Goal: Task Accomplishment & Management: Use online tool/utility

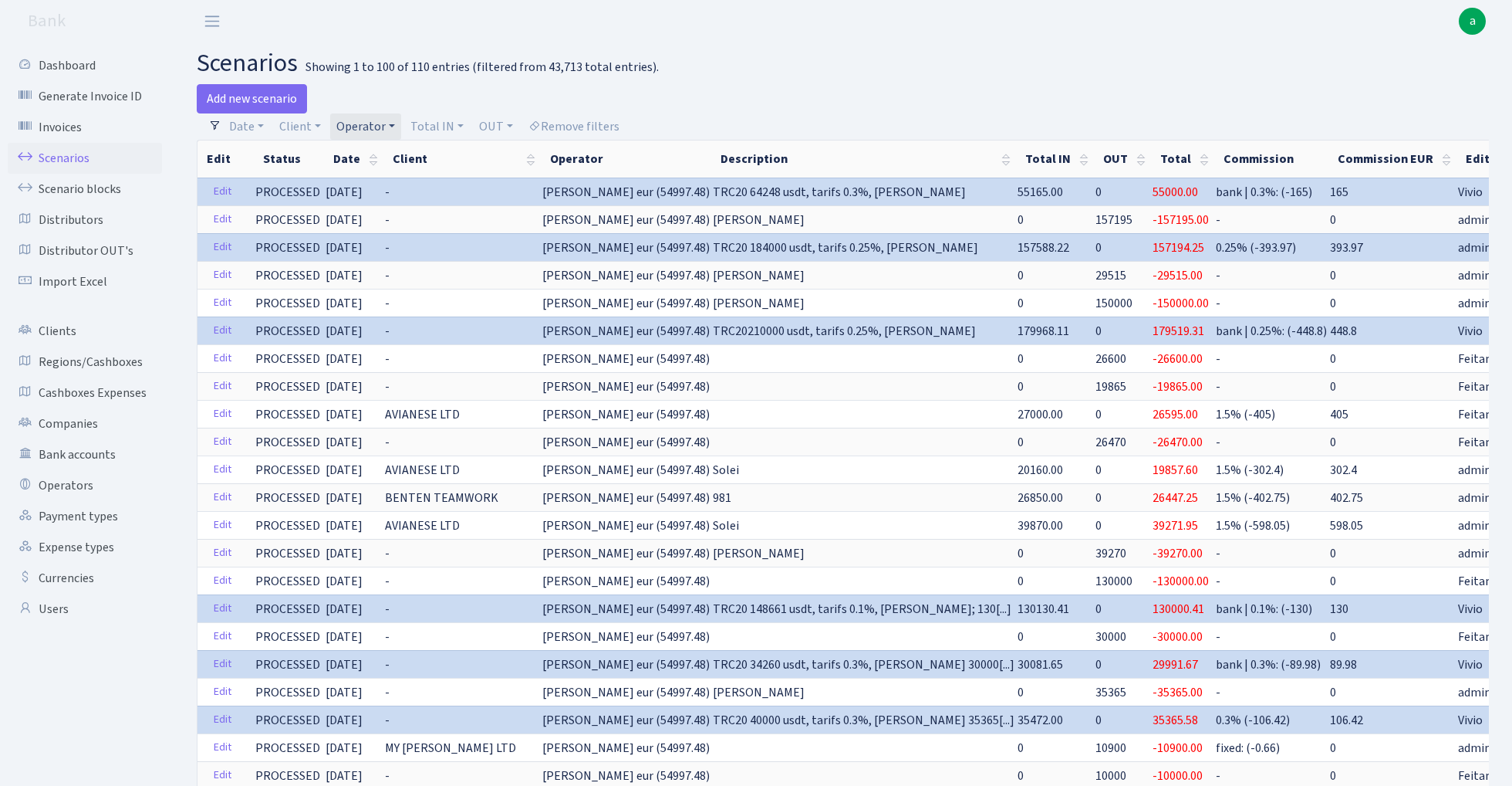
select select "403"
select select "100"
click at [359, 121] on link "Operator" at bounding box center [365, 126] width 71 height 26
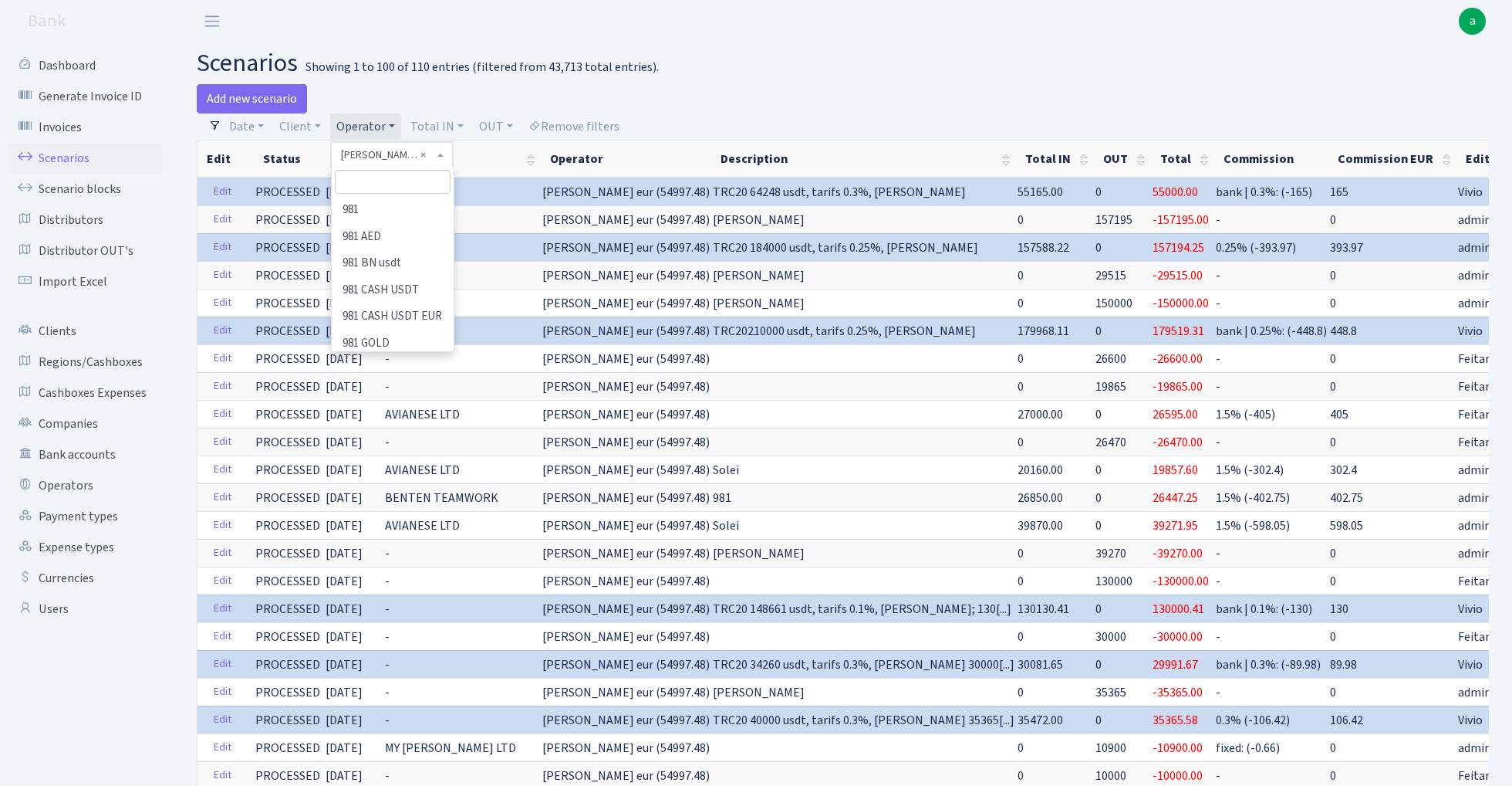
scroll to position [7834, 0]
click at [380, 180] on input "search" at bounding box center [392, 181] width 115 height 24
type input "oleg"
click at [389, 285] on li "[PERSON_NAME]" at bounding box center [392, 298] width 118 height 27
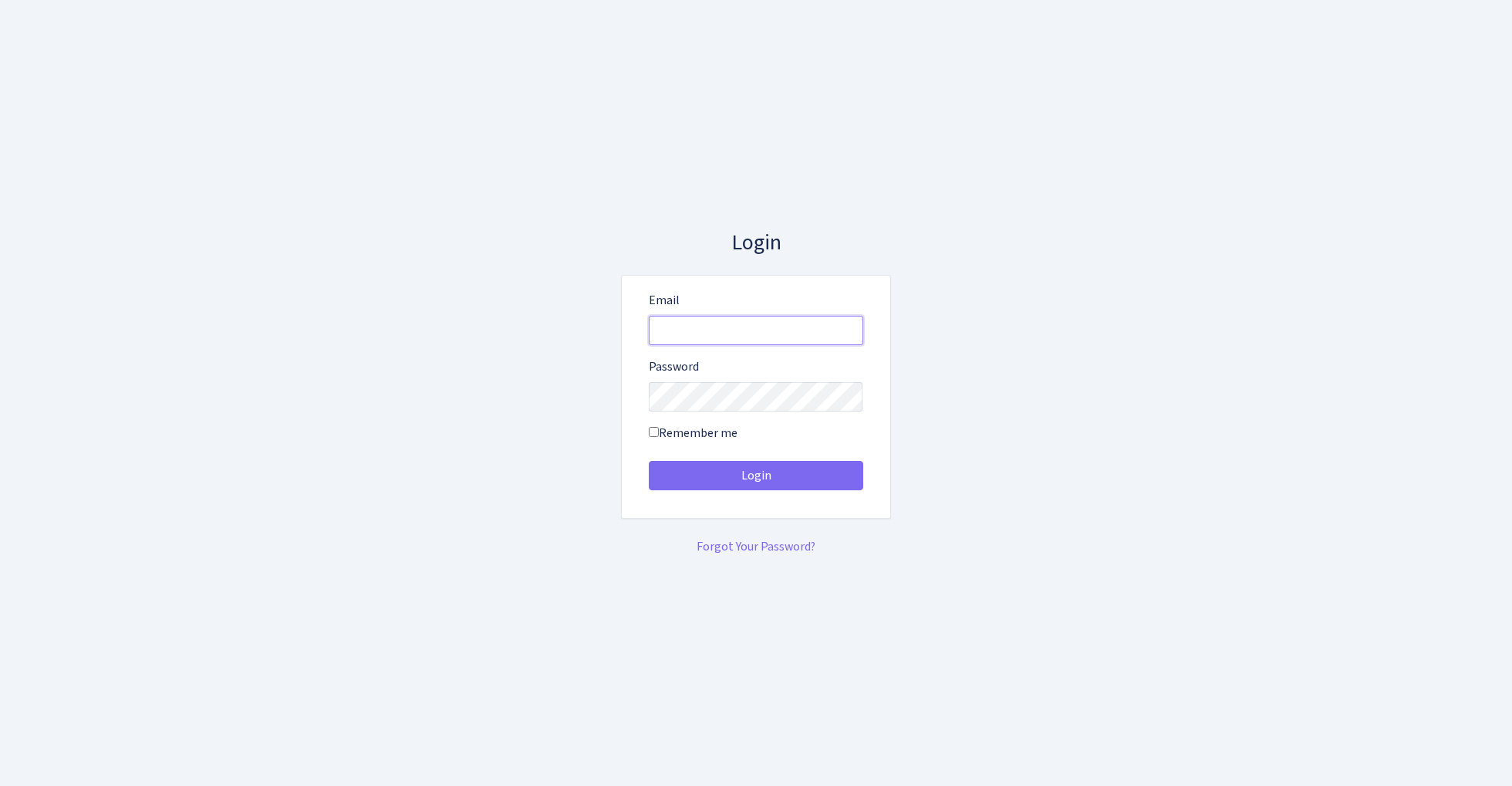
type input "[EMAIL_ADDRESS][DOMAIN_NAME]"
click at [755, 475] on button "Login" at bounding box center [756, 475] width 215 height 29
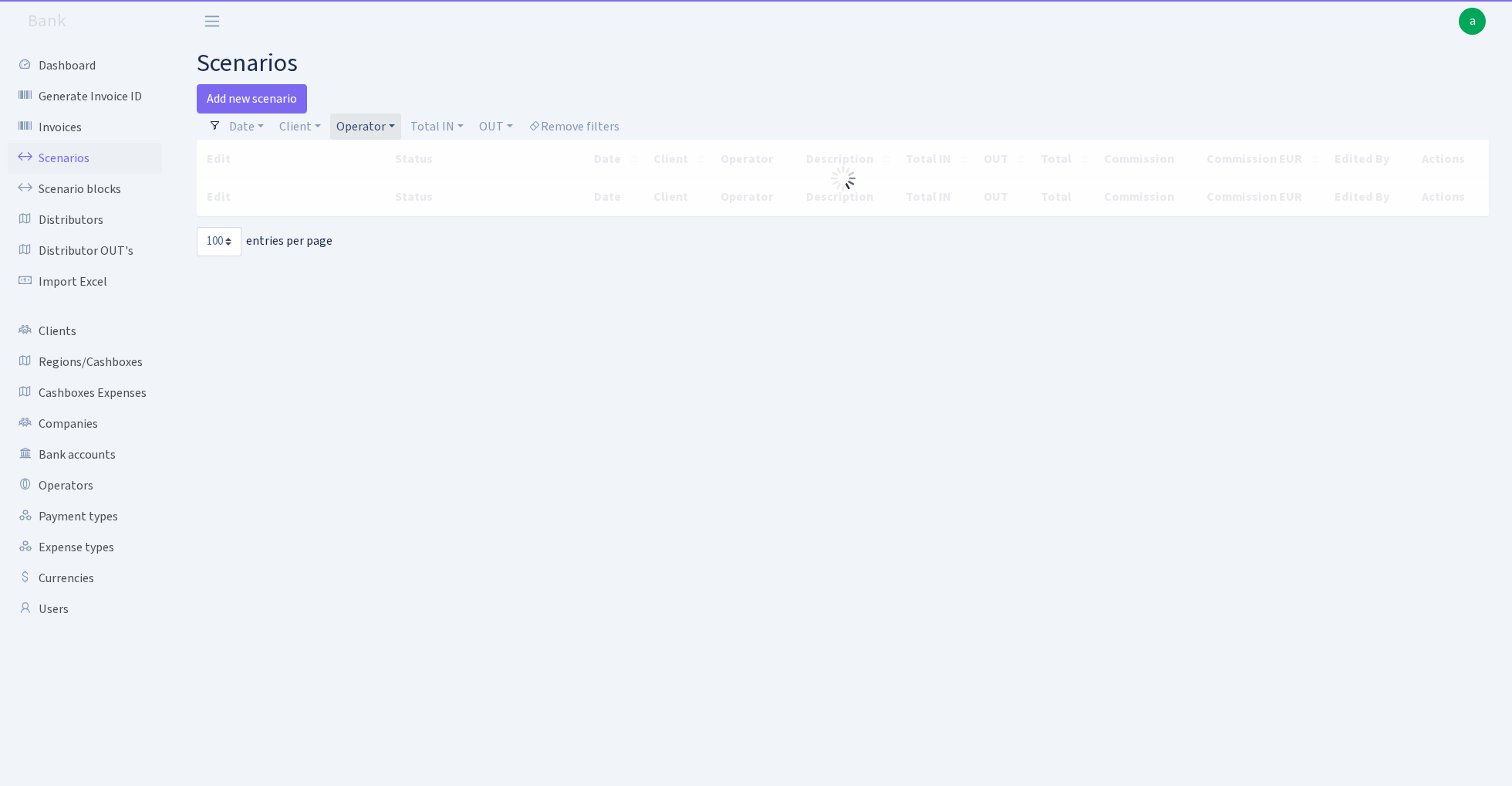
select select "100"
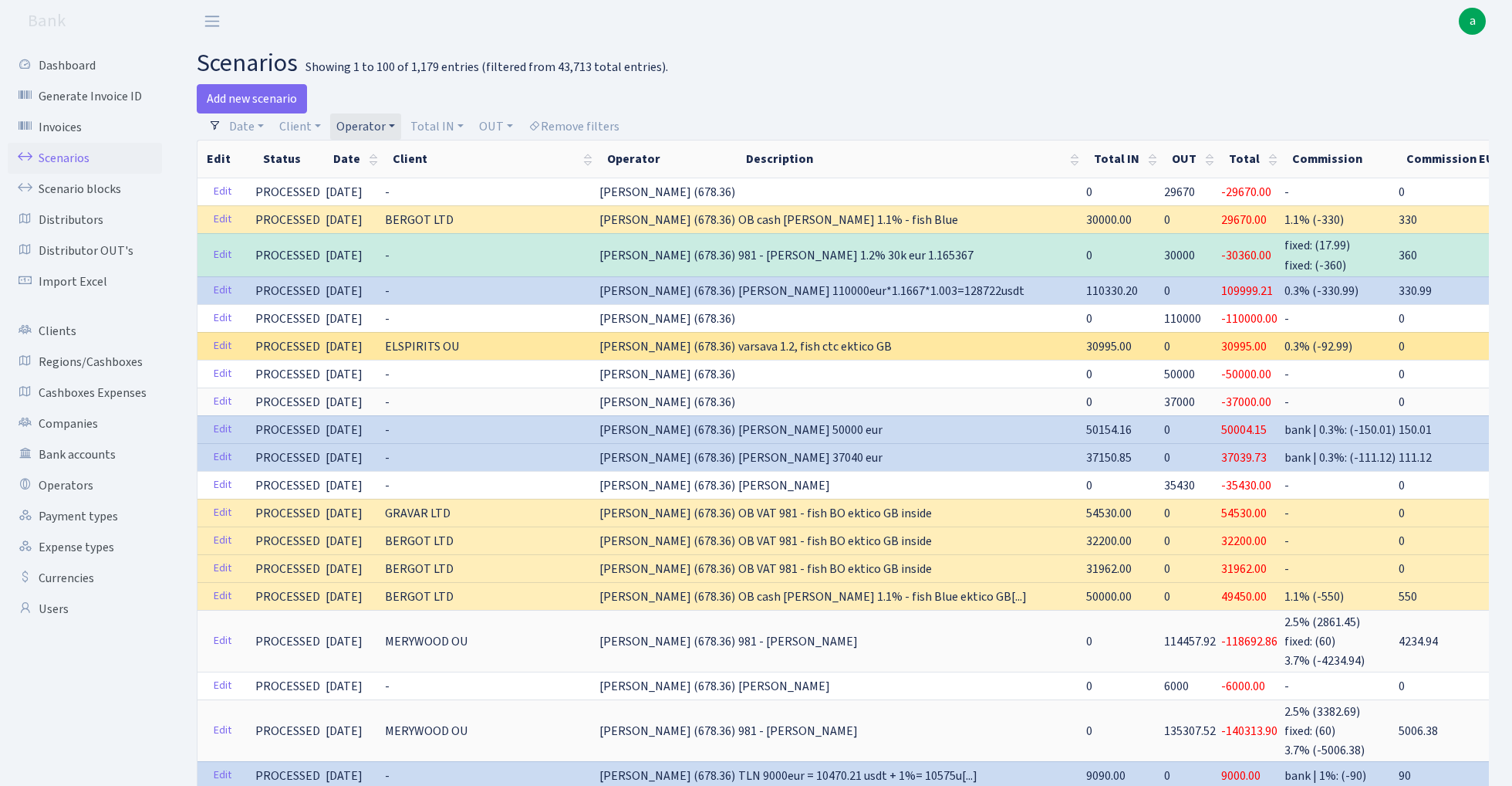
click at [1086, 349] on span "30995.00" at bounding box center [1109, 347] width 46 height 17
copy span "30995.00"
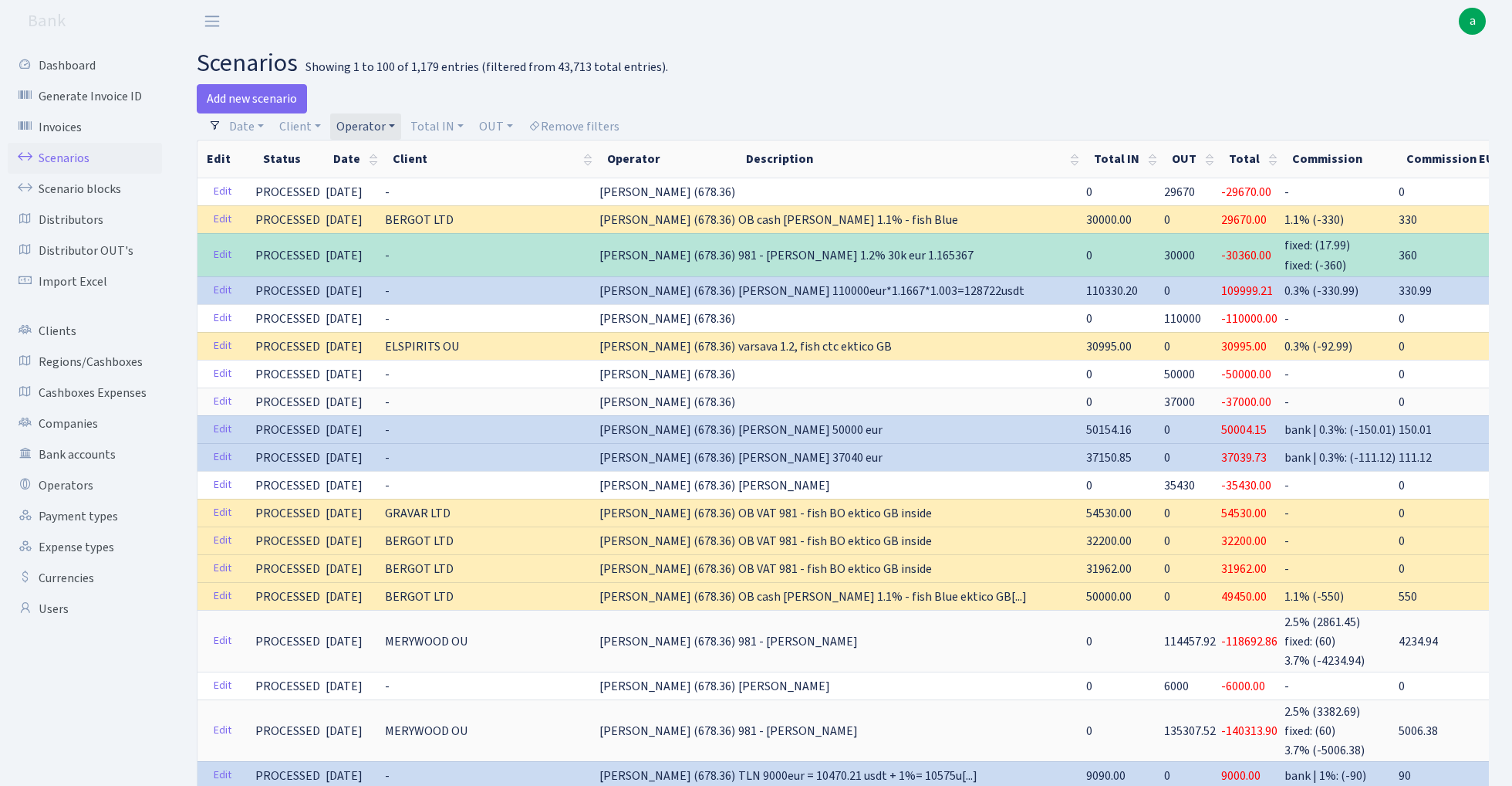
click at [1164, 251] on span "30000" at bounding box center [1179, 256] width 31 height 17
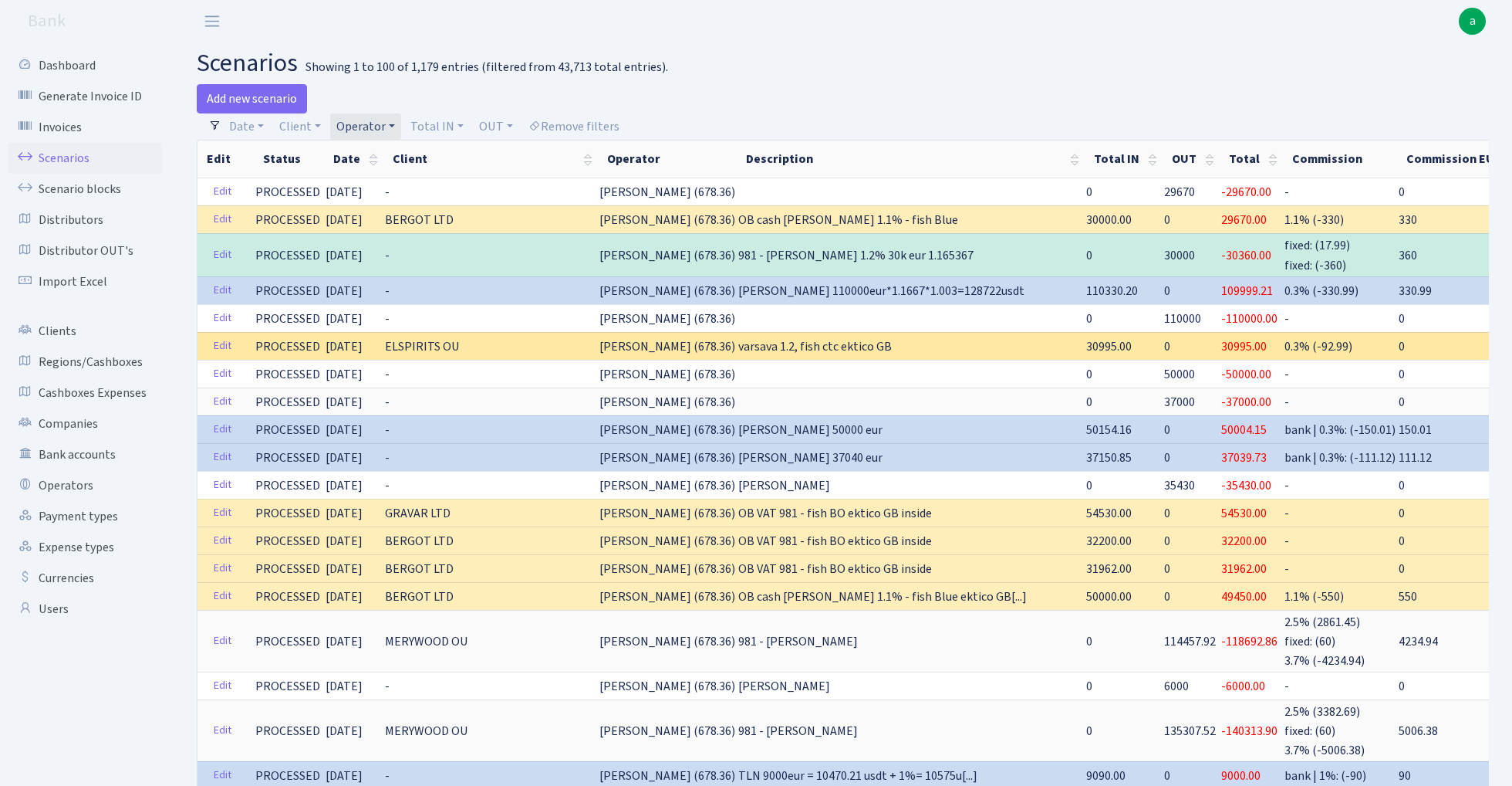
copy span "30000"
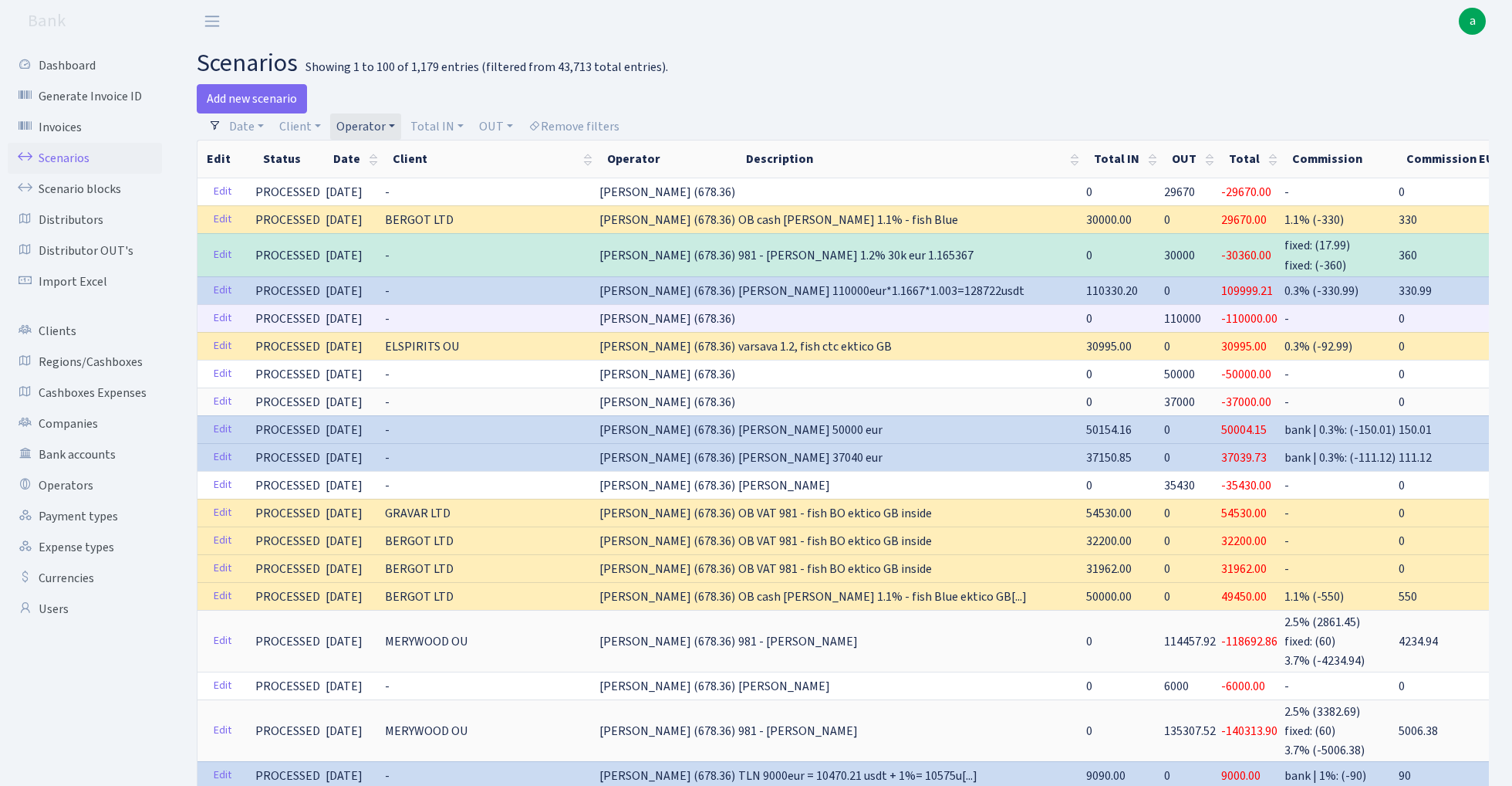
click at [1164, 316] on span "110000" at bounding box center [1182, 318] width 37 height 17
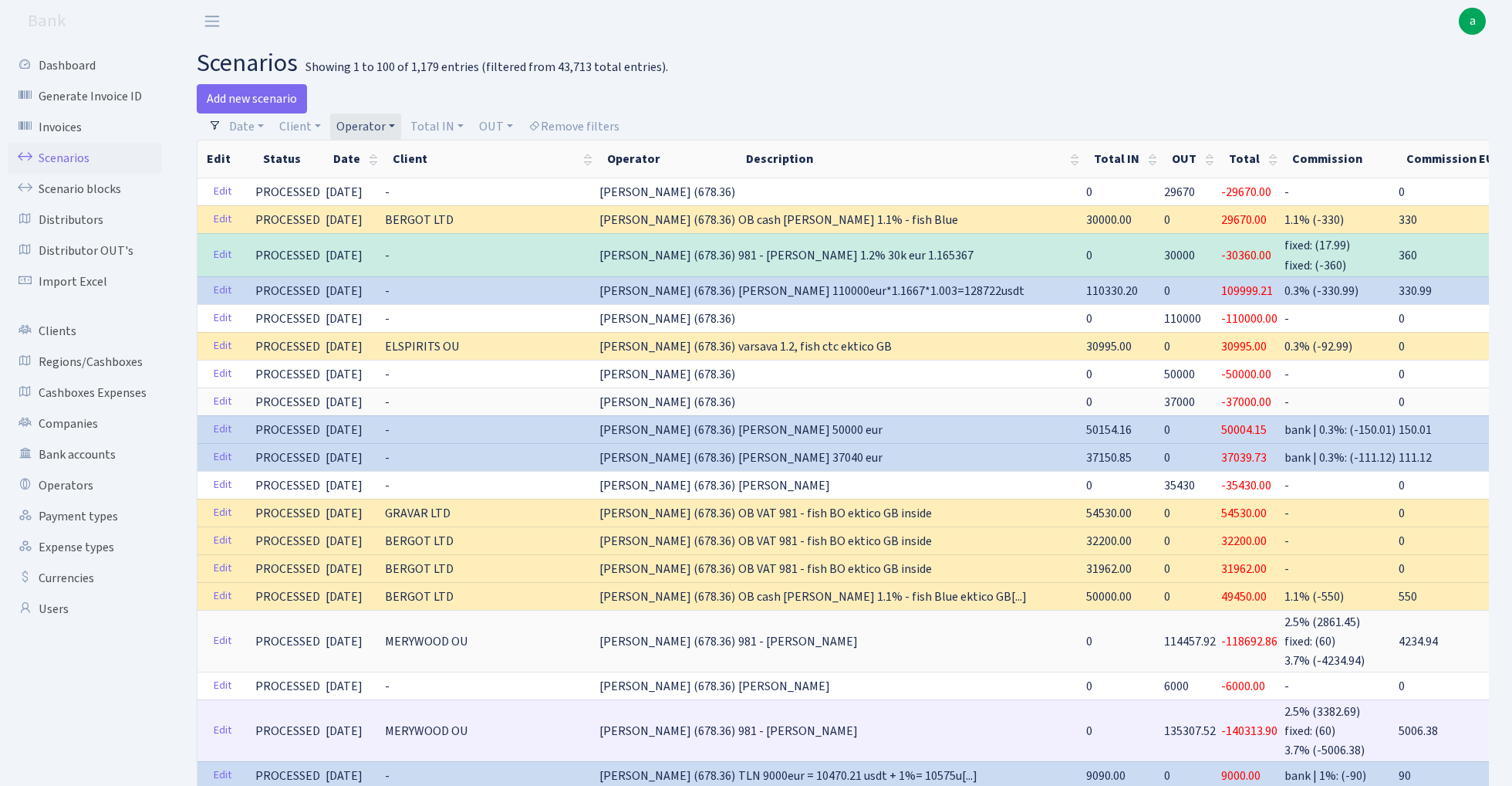
copy span "110000"
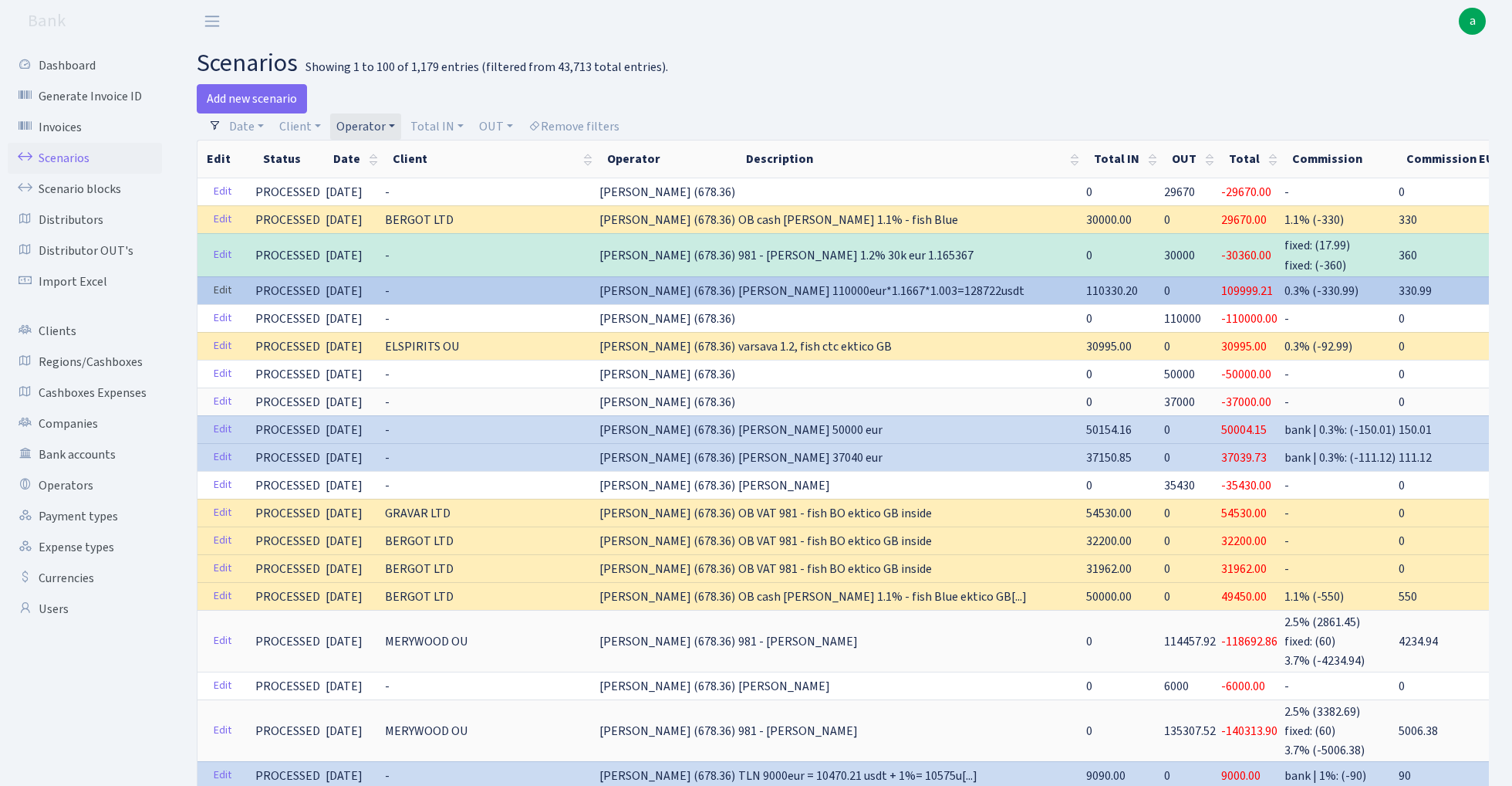
click at [215, 286] on link "Edit" at bounding box center [223, 291] width 32 height 24
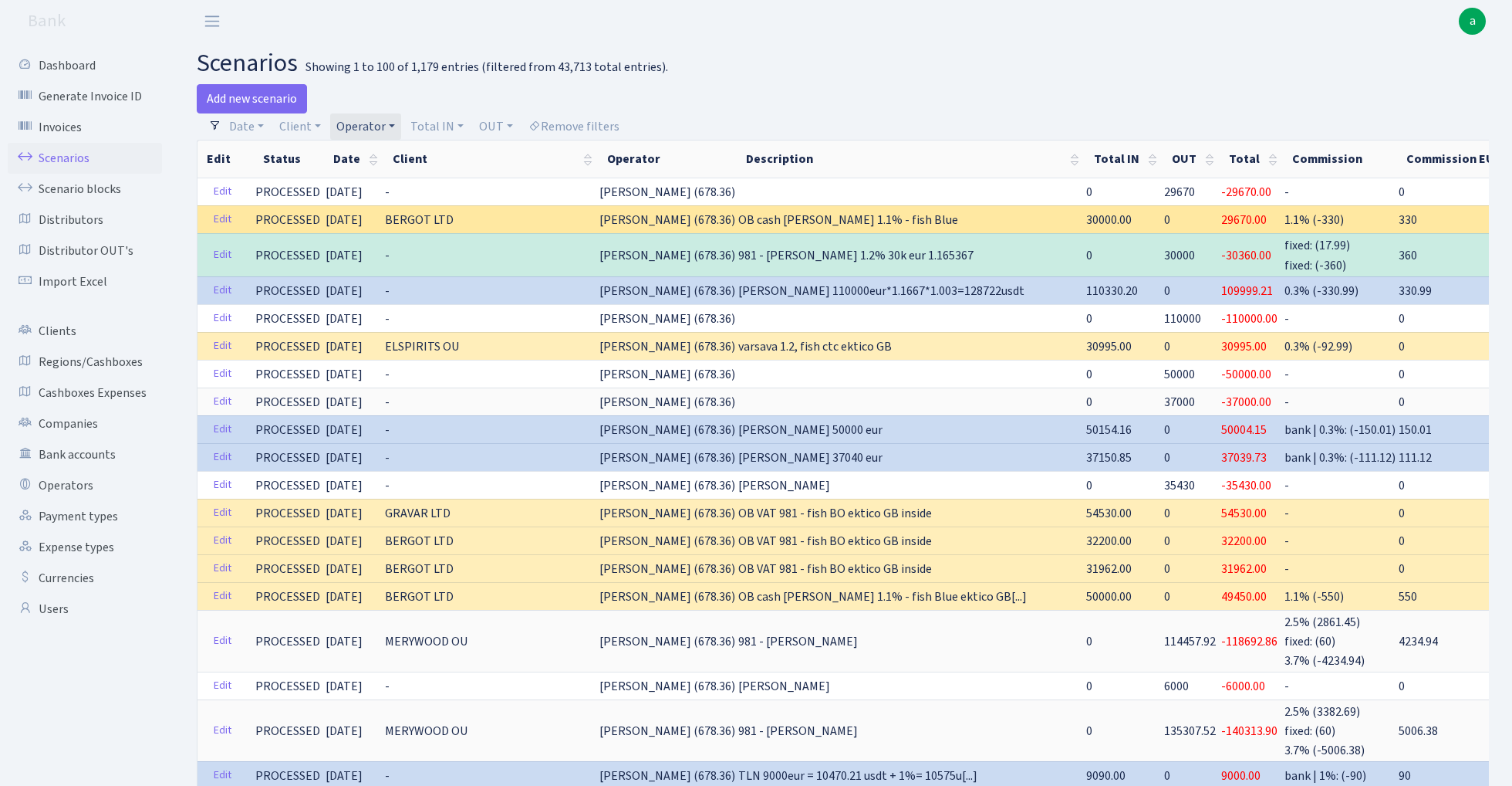
click at [1086, 220] on span "30000.00" at bounding box center [1109, 220] width 46 height 17
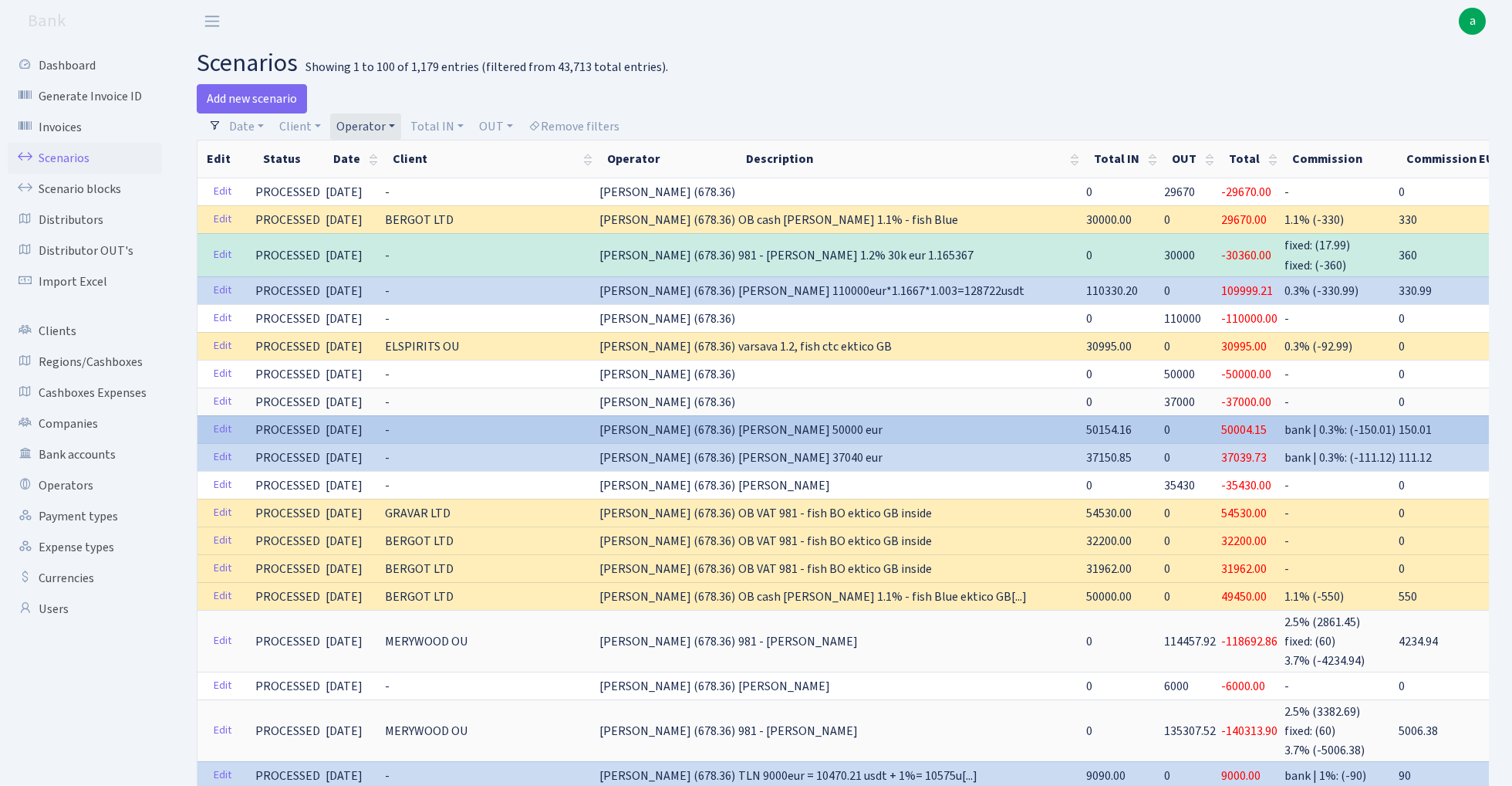
copy span "30000.00"
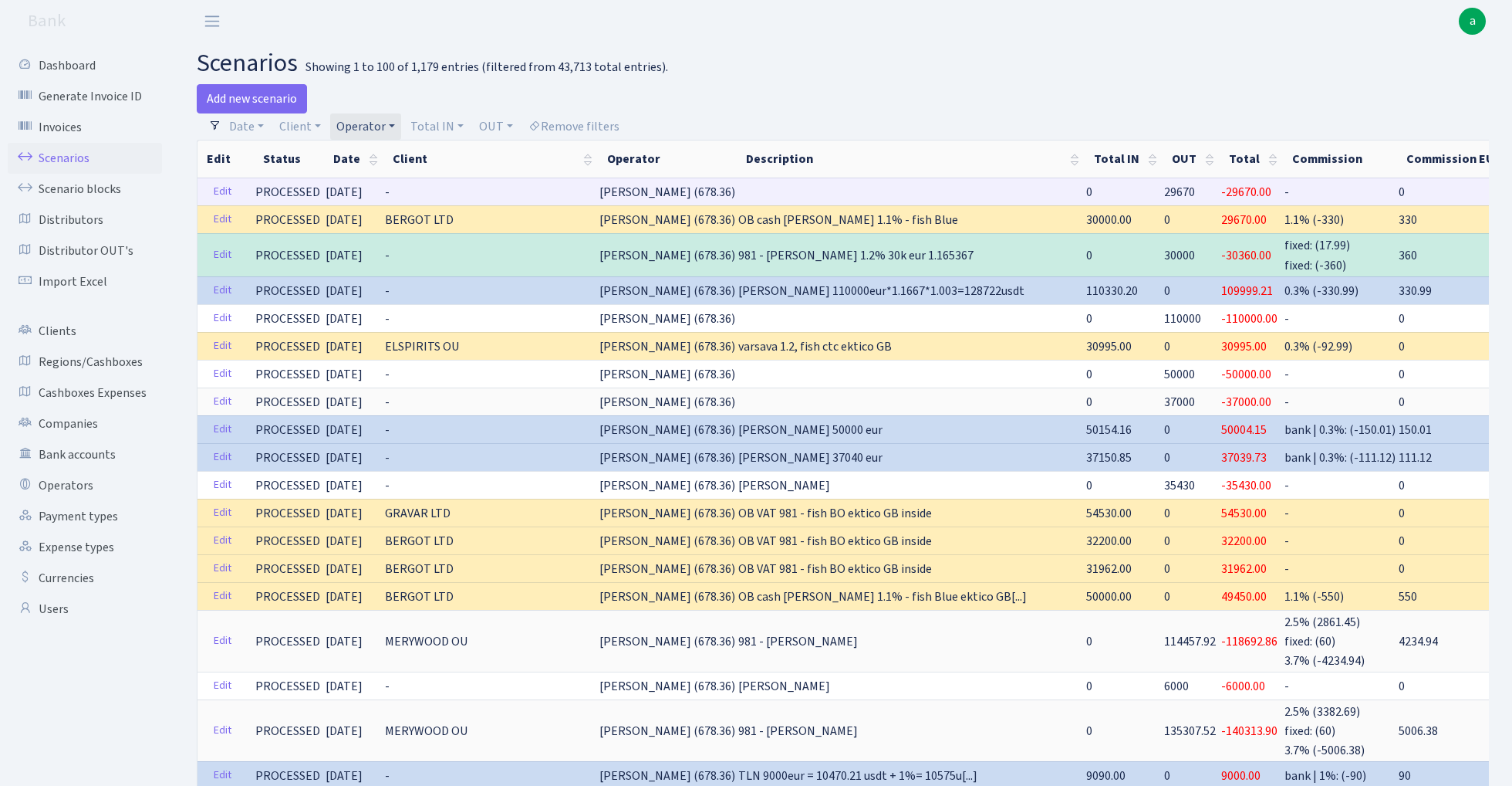
click at [1164, 190] on span "29670" at bounding box center [1179, 192] width 31 height 17
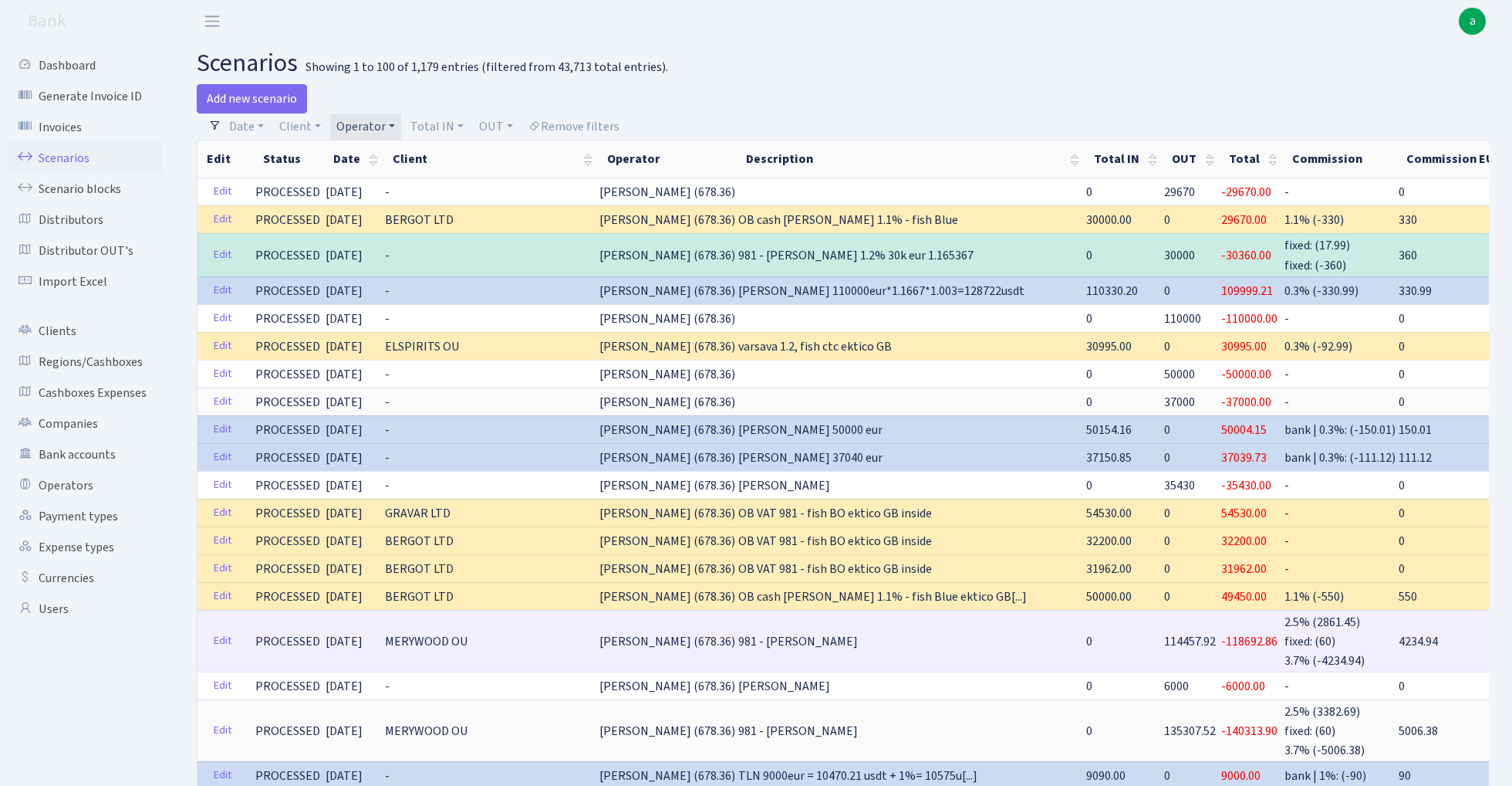
copy span "29670"
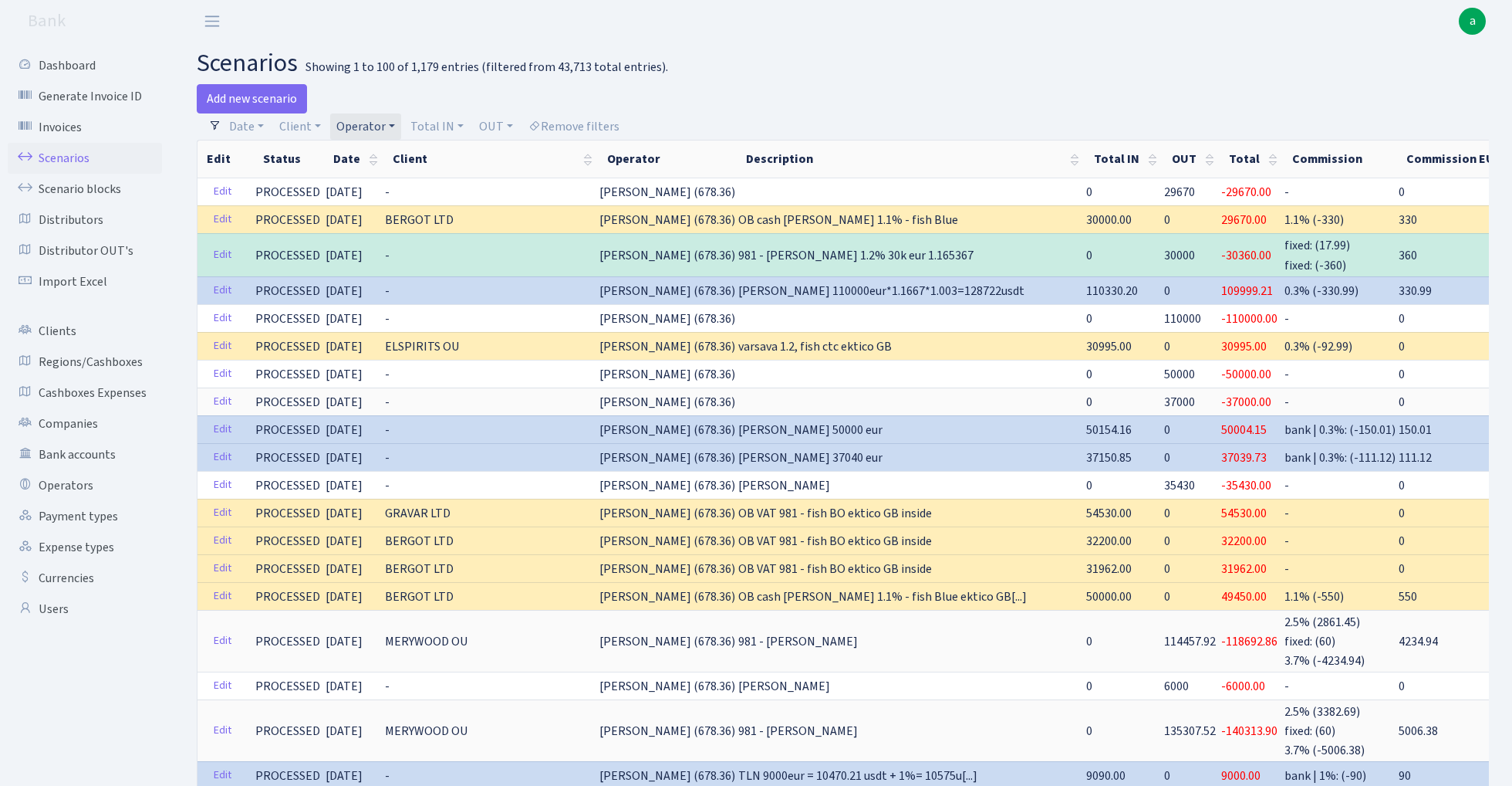
click at [377, 124] on link "Operator" at bounding box center [365, 126] width 71 height 26
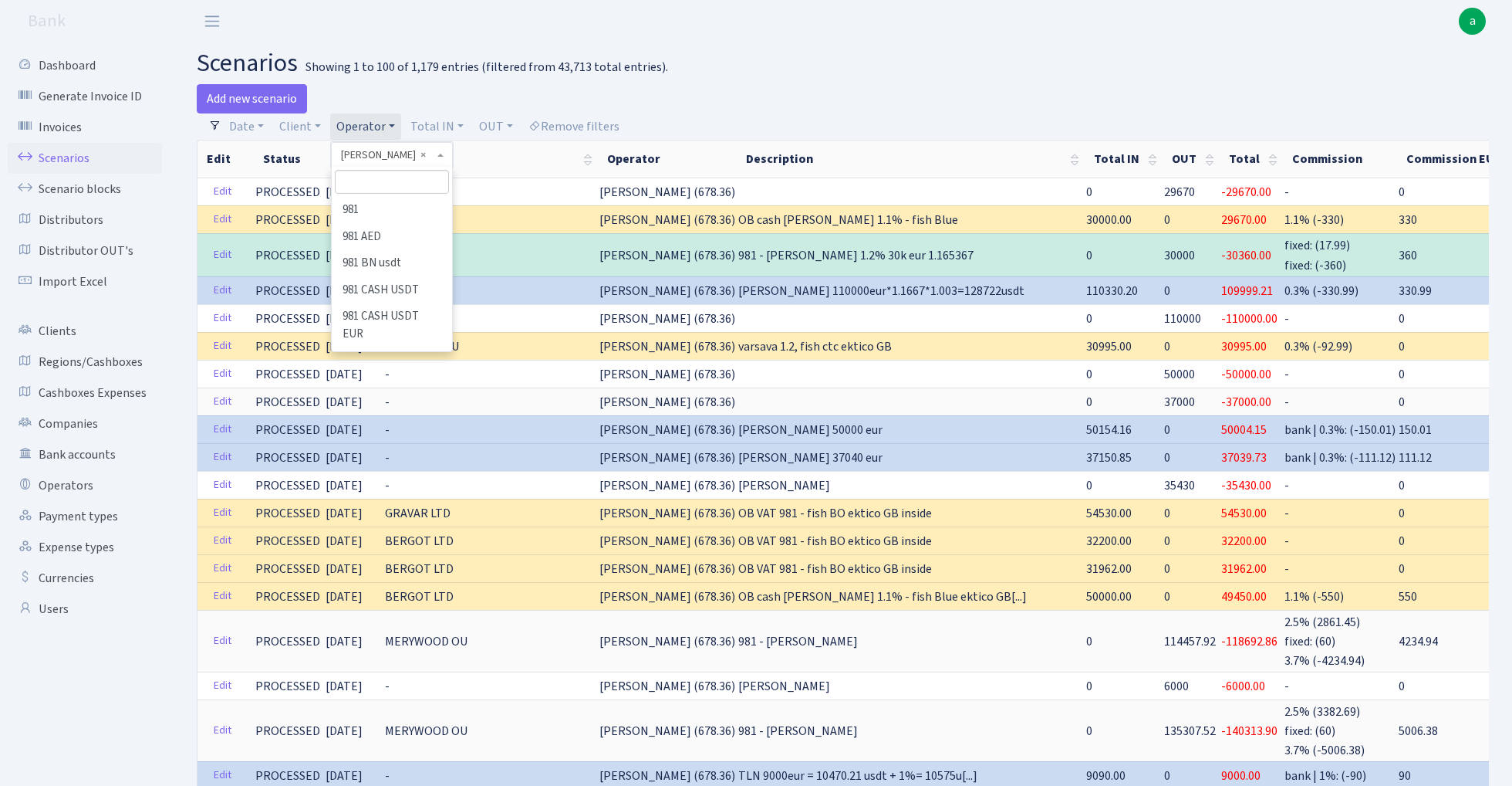
scroll to position [5930, 0]
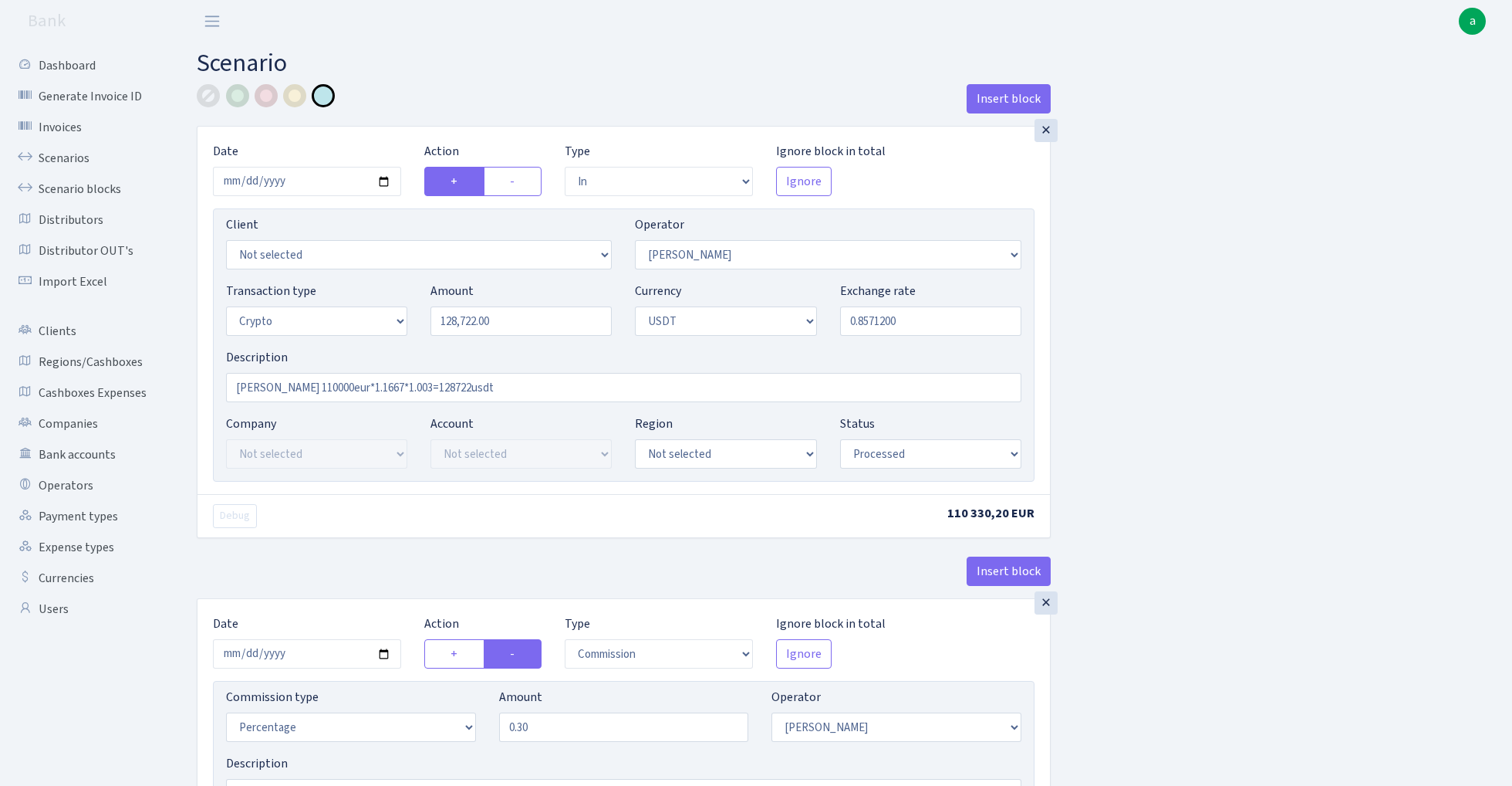
select select "in"
select select "15"
select select "3"
select select "6"
select select "processed"
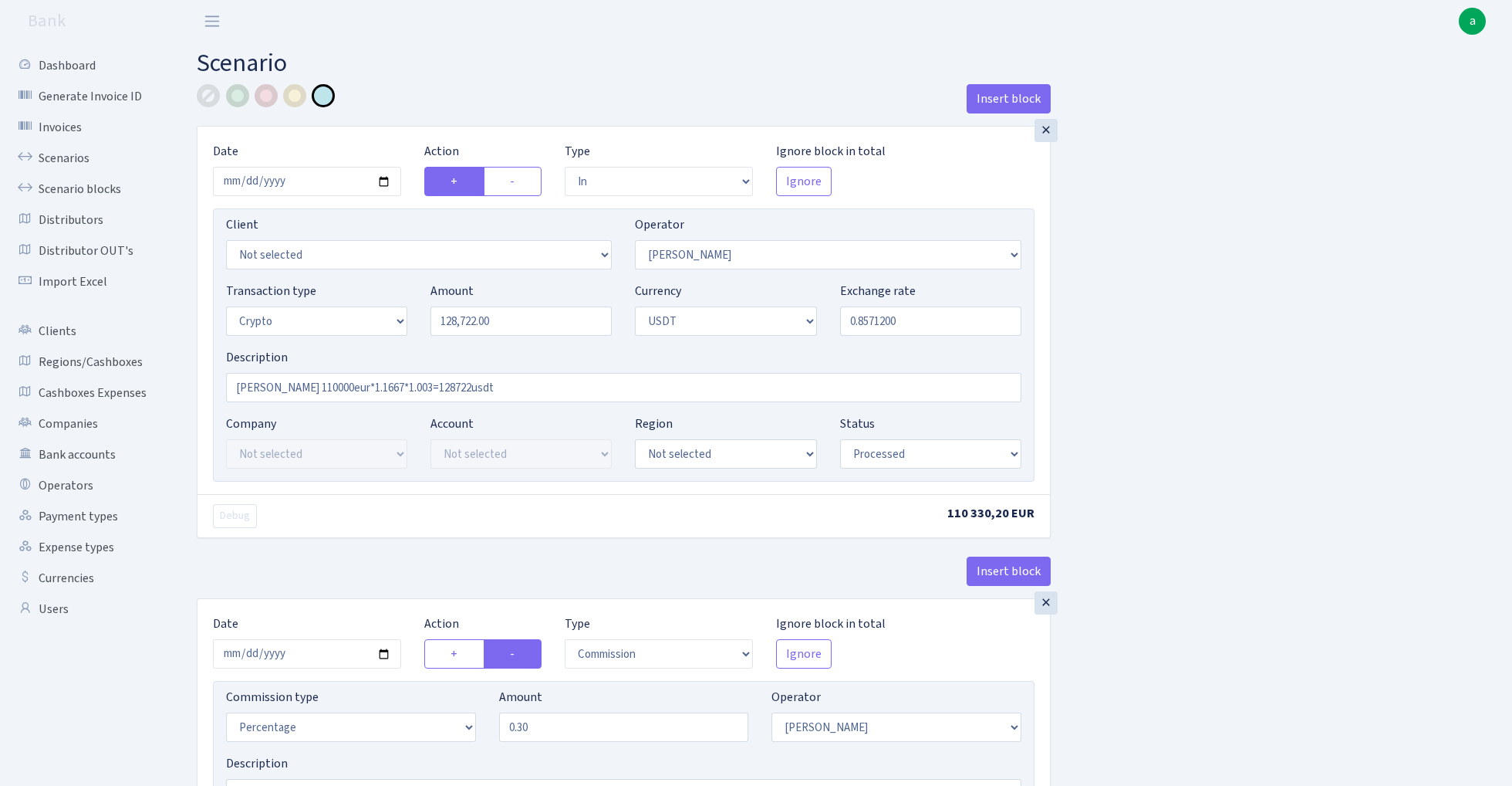
select select "commission"
select select "15"
select select "processed"
select select "out"
select select "297"
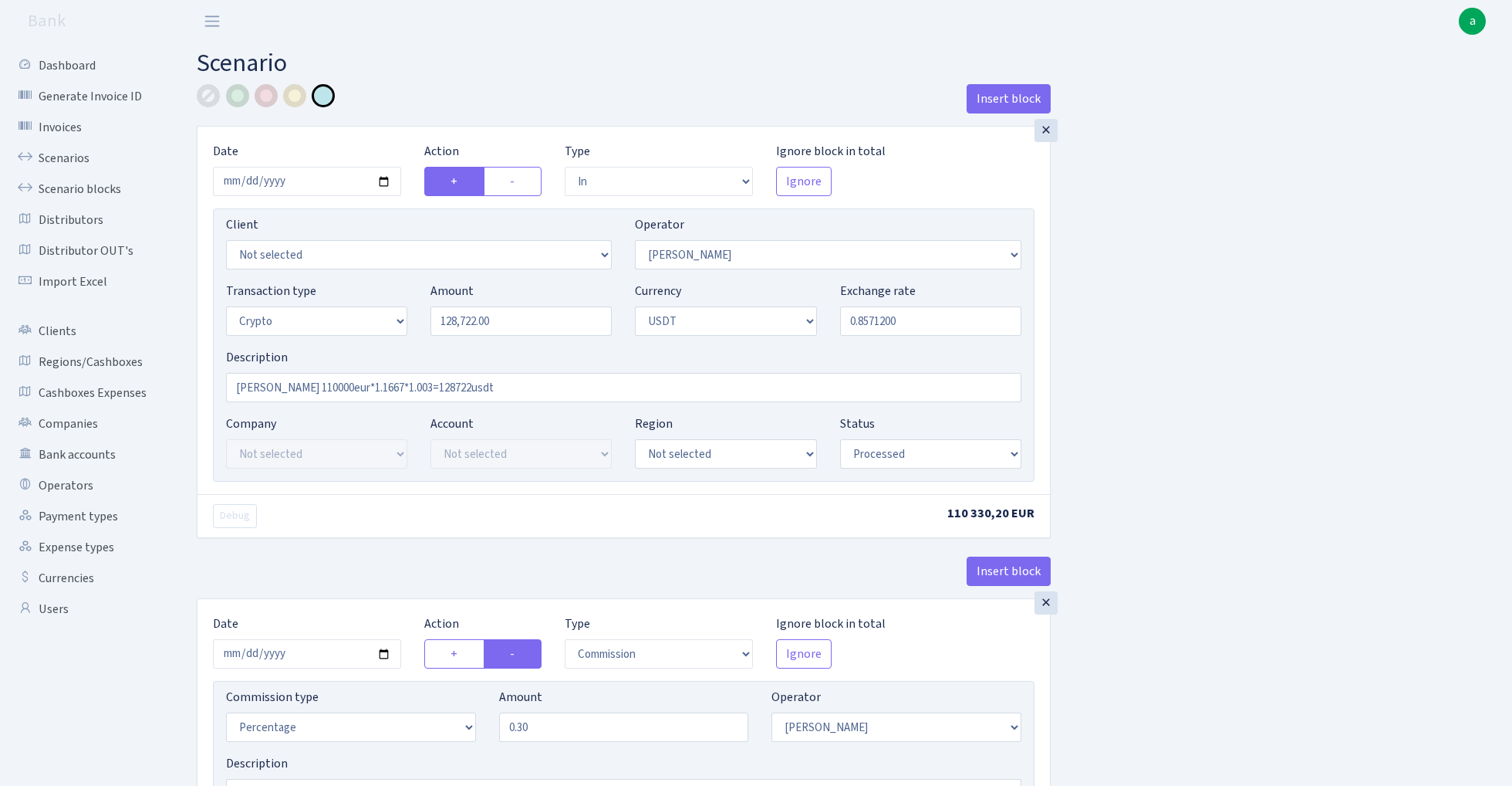
select select "15"
select select "6"
select select "processed"
select select "in"
select select "297"
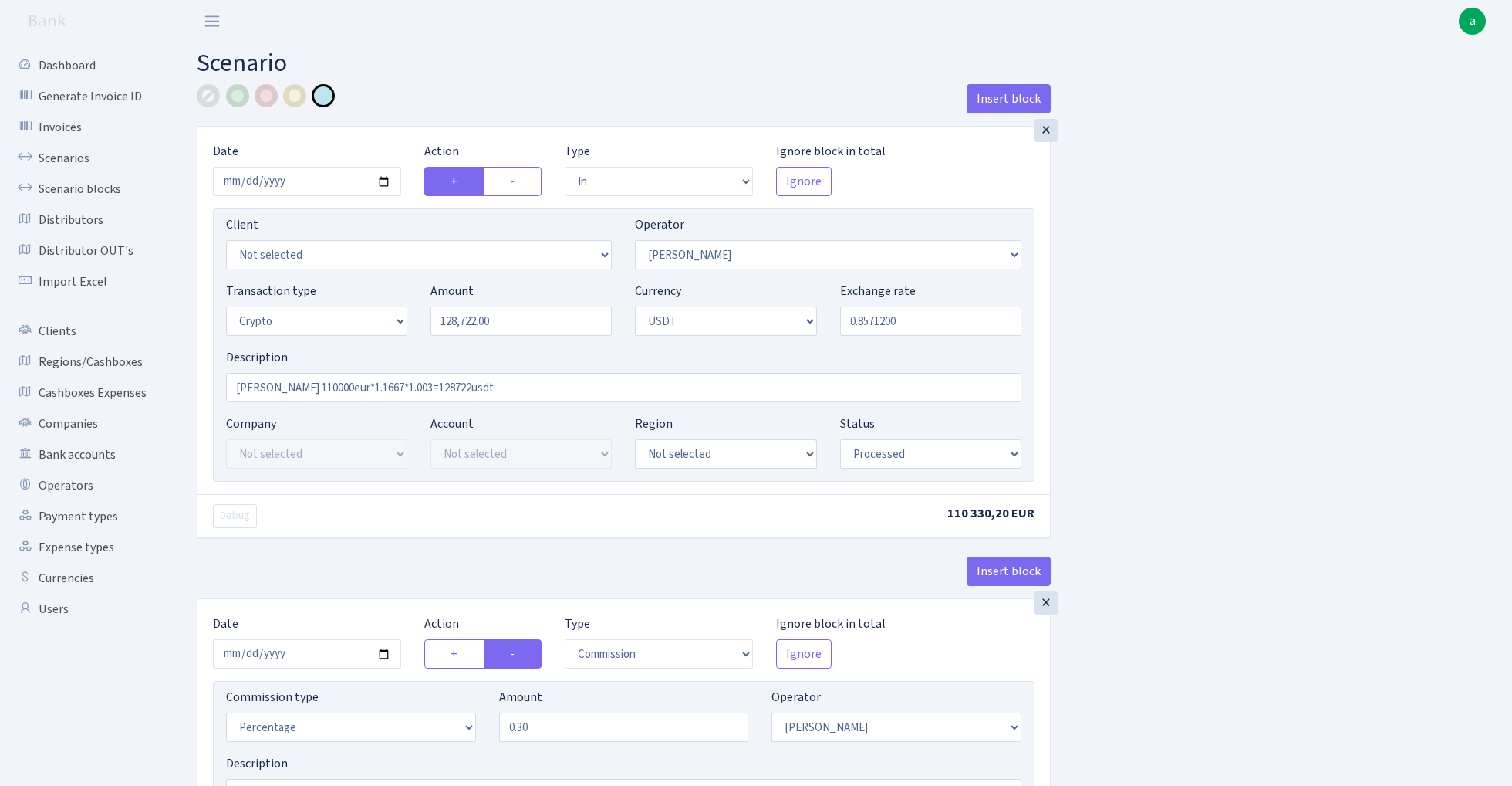
select select "2"
select select "6"
select select "20"
select select "61"
select select "processed"
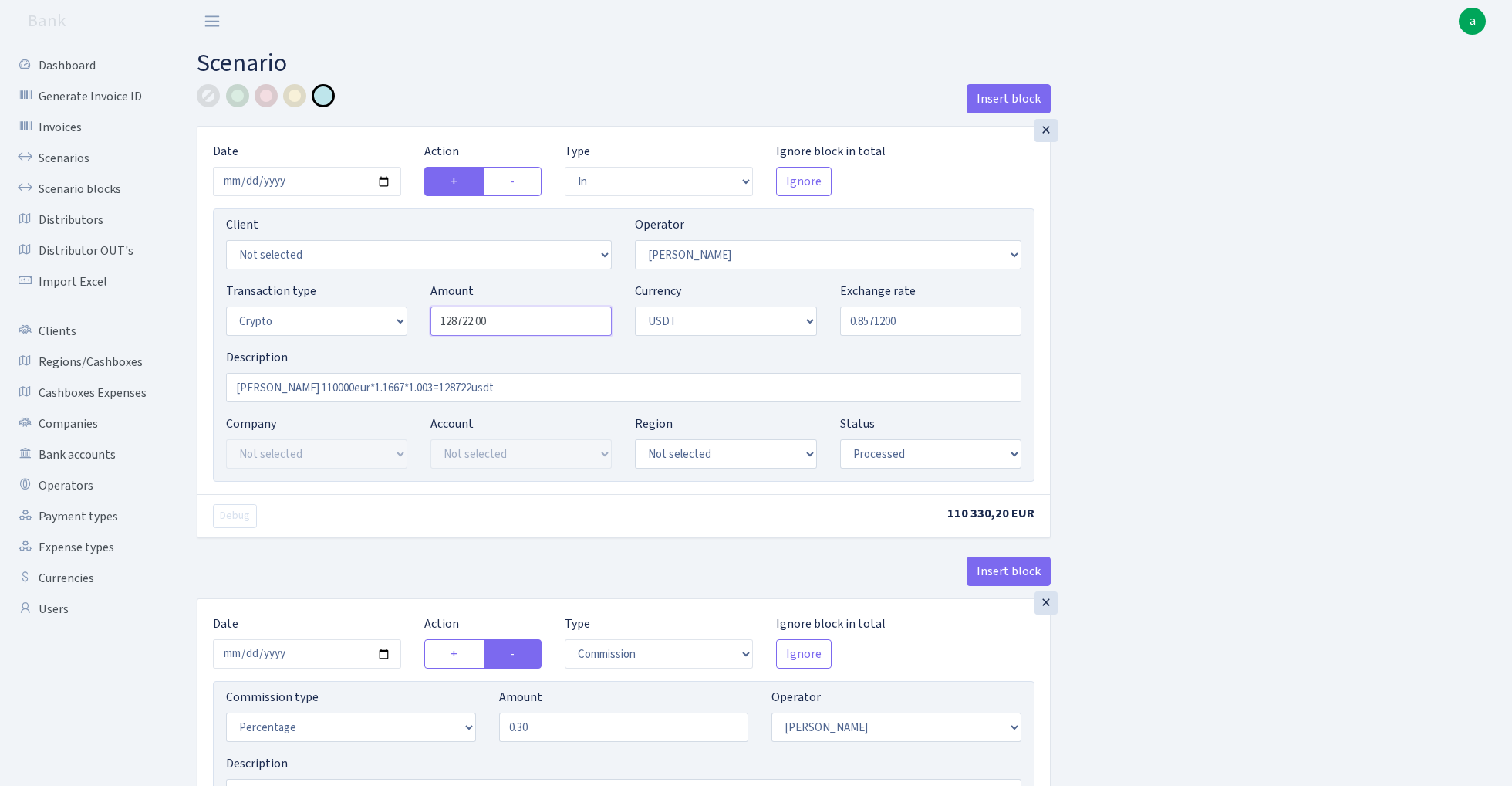
click at [535, 325] on input "128722.00" at bounding box center [521, 321] width 181 height 29
type input "128,722.00"
click at [329, 389] on input "[PERSON_NAME] 110000eur*1.1667*1.003=128722usdt" at bounding box center [624, 387] width 796 height 29
